Goal: Information Seeking & Learning: Learn about a topic

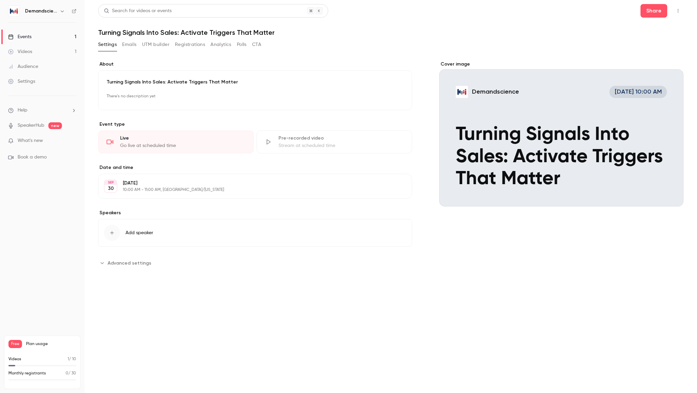
click at [30, 52] on div "Videos" at bounding box center [20, 51] width 24 height 7
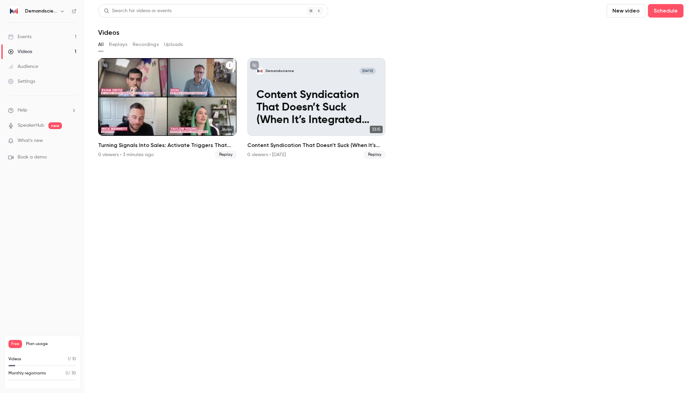
click at [172, 106] on p "Turning Signals Into Sales: Activate Triggers That Matter" at bounding box center [167, 108] width 119 height 38
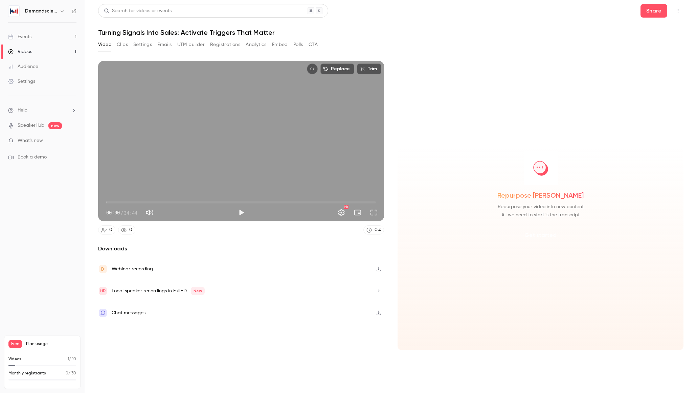
click at [542, 237] on button "Get started" at bounding box center [541, 235] width 44 height 16
click at [379, 271] on icon "button" at bounding box center [378, 269] width 5 height 5
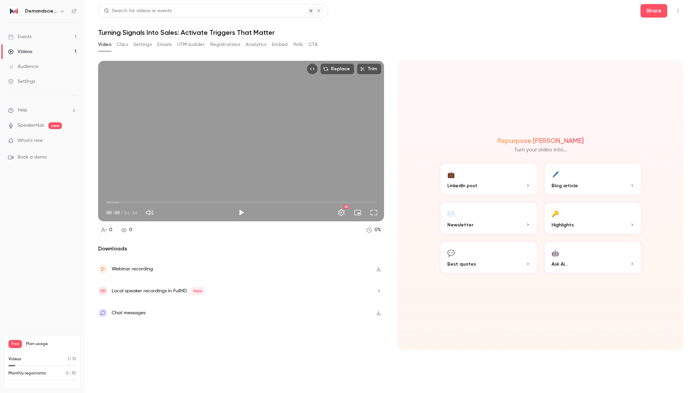
click at [578, 177] on button "🖊️ Blog article" at bounding box center [592, 179] width 99 height 34
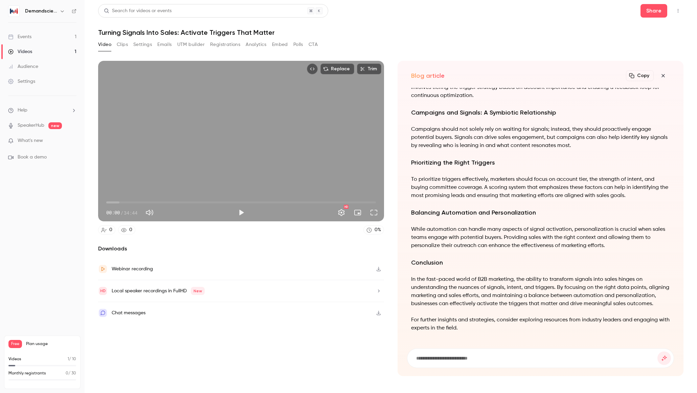
click at [644, 76] on button "Copy" at bounding box center [640, 75] width 28 height 11
